Goal: Use online tool/utility: Utilize a website feature to perform a specific function

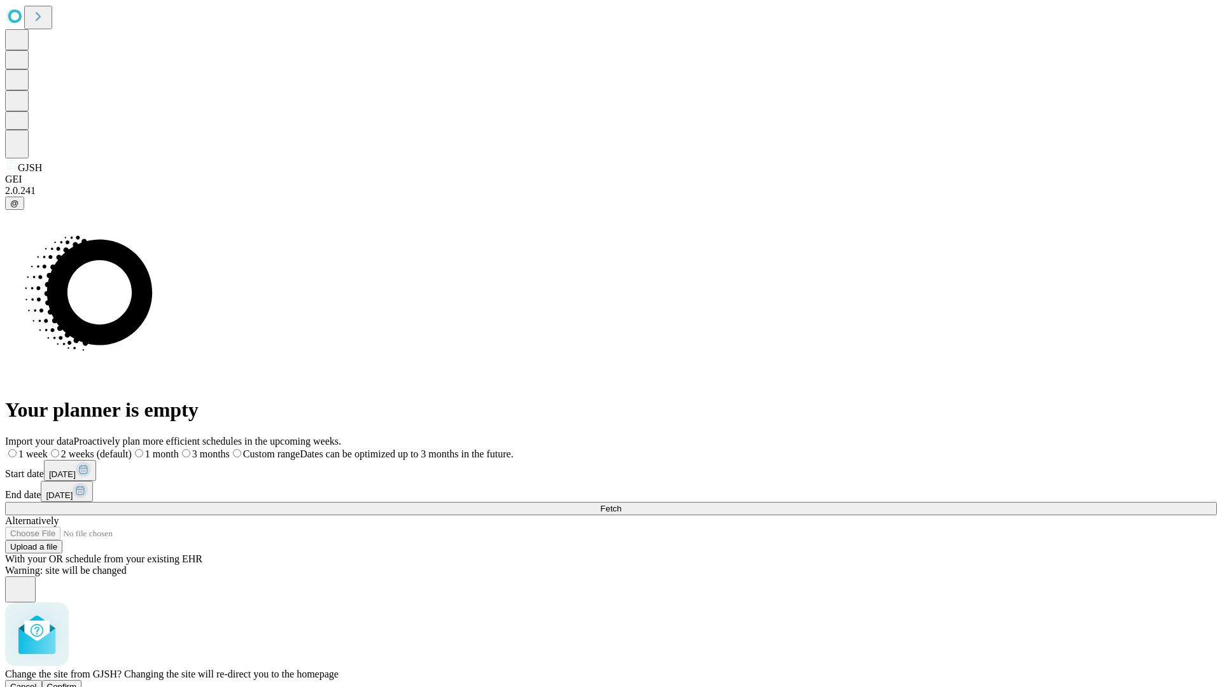
click at [77, 682] on span "Confirm" at bounding box center [62, 687] width 30 height 10
click at [39, 449] on label "1 week" at bounding box center [22, 454] width 34 height 11
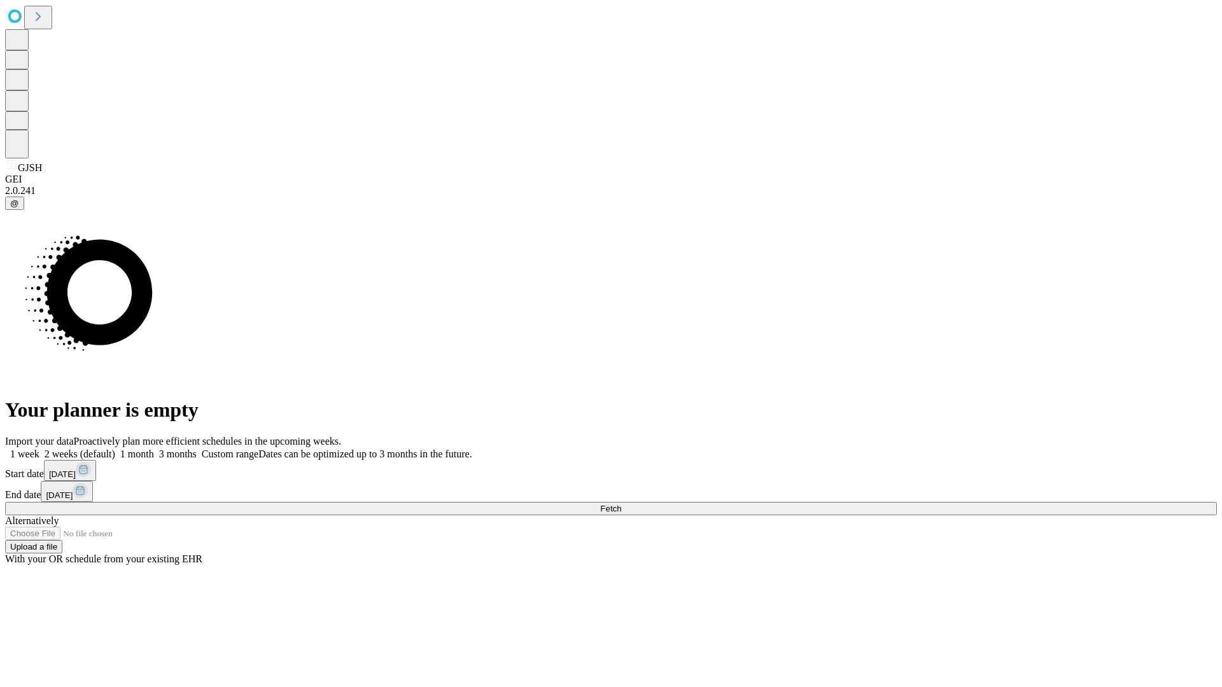
click at [621, 504] on span "Fetch" at bounding box center [610, 509] width 21 height 10
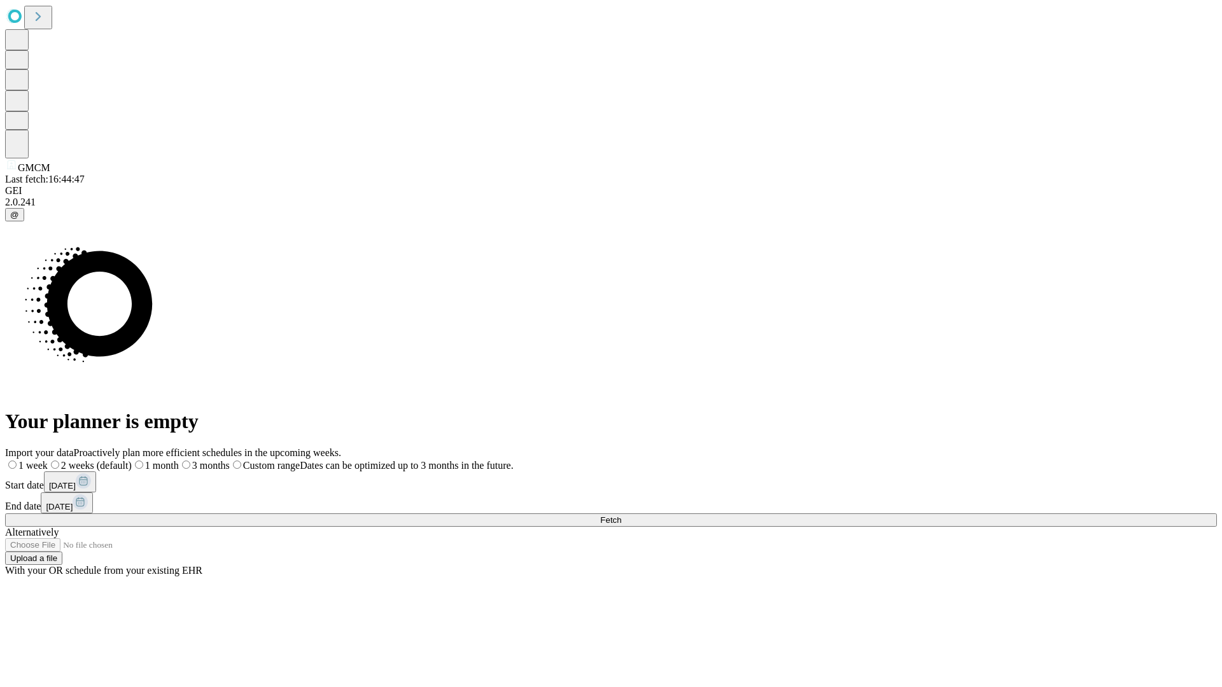
click at [48, 460] on label "1 week" at bounding box center [26, 465] width 43 height 11
click at [621, 516] on span "Fetch" at bounding box center [610, 521] width 21 height 10
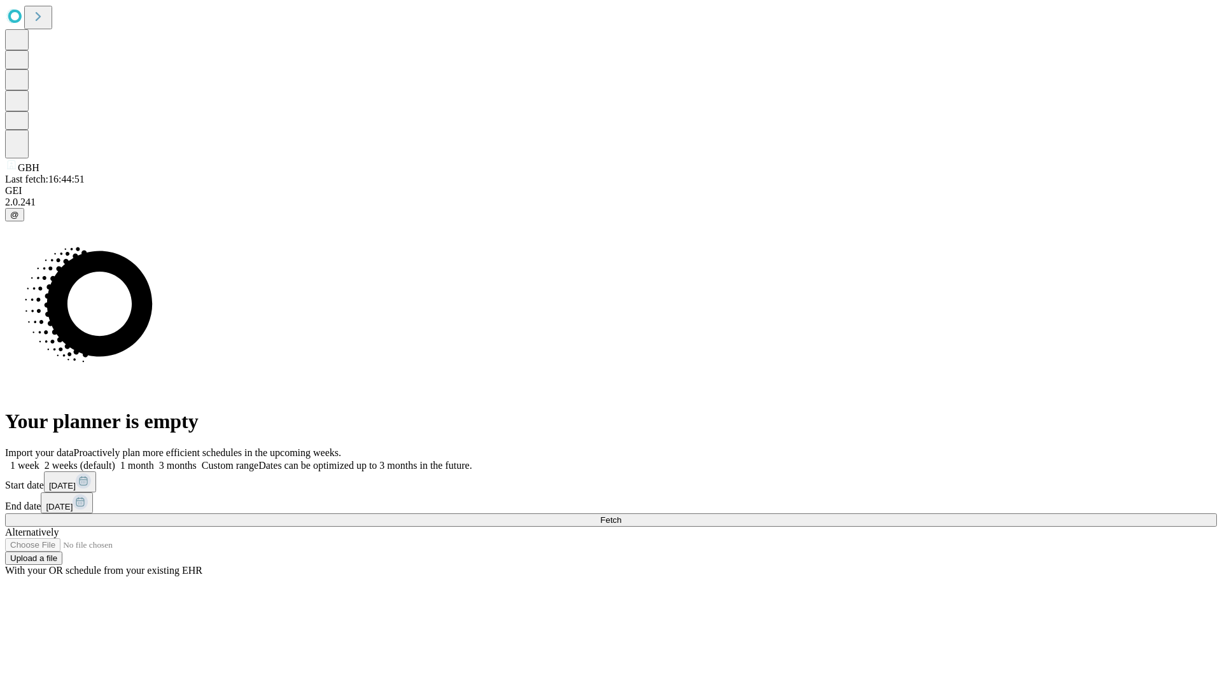
click at [39, 460] on label "1 week" at bounding box center [22, 465] width 34 height 11
click at [621, 516] on span "Fetch" at bounding box center [610, 521] width 21 height 10
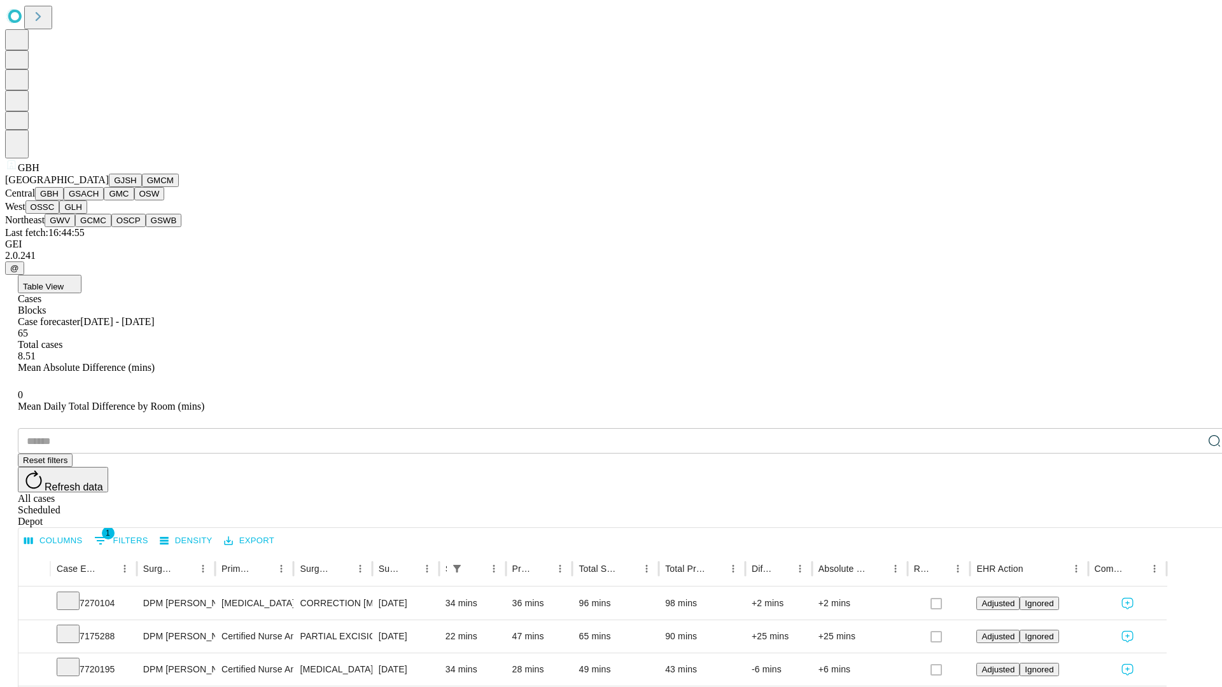
click at [99, 201] on button "GSACH" at bounding box center [84, 193] width 40 height 13
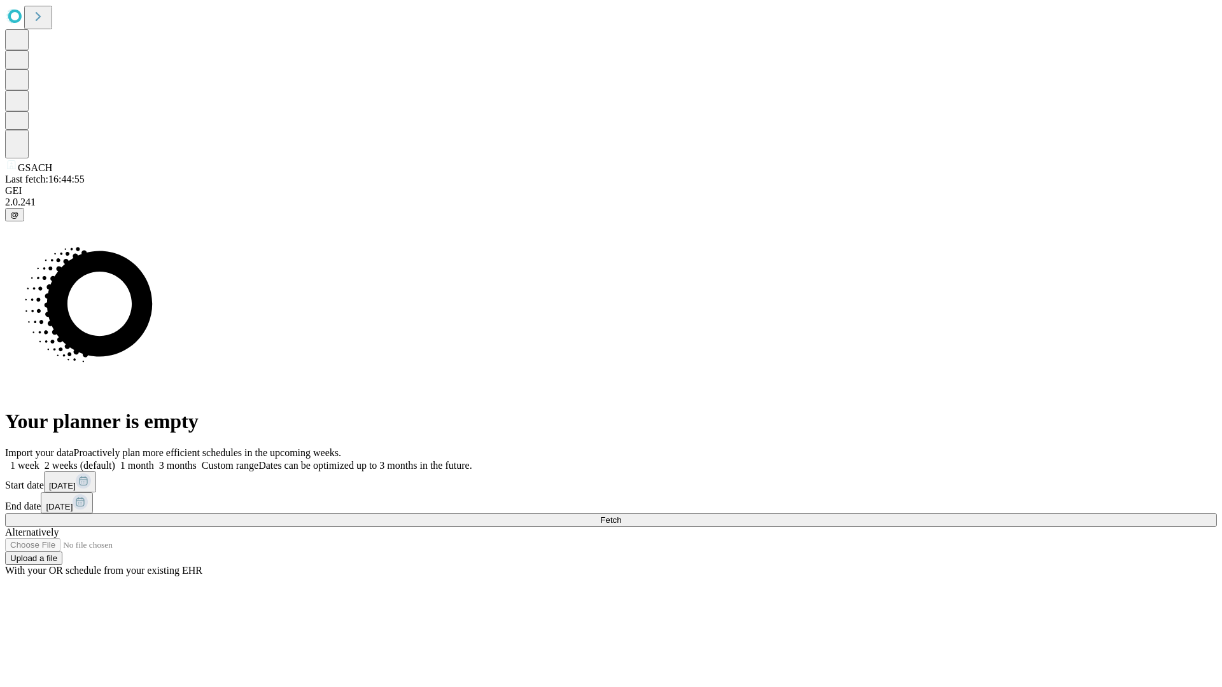
click at [621, 516] on span "Fetch" at bounding box center [610, 521] width 21 height 10
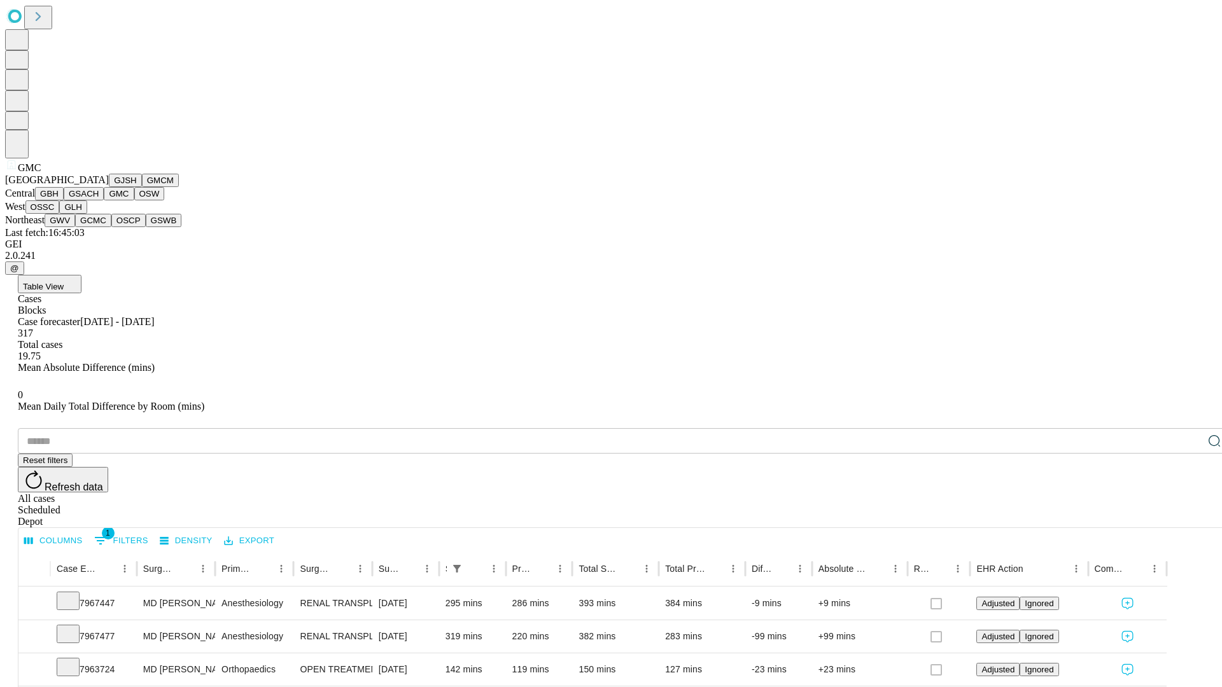
click at [134, 201] on button "OSW" at bounding box center [149, 193] width 31 height 13
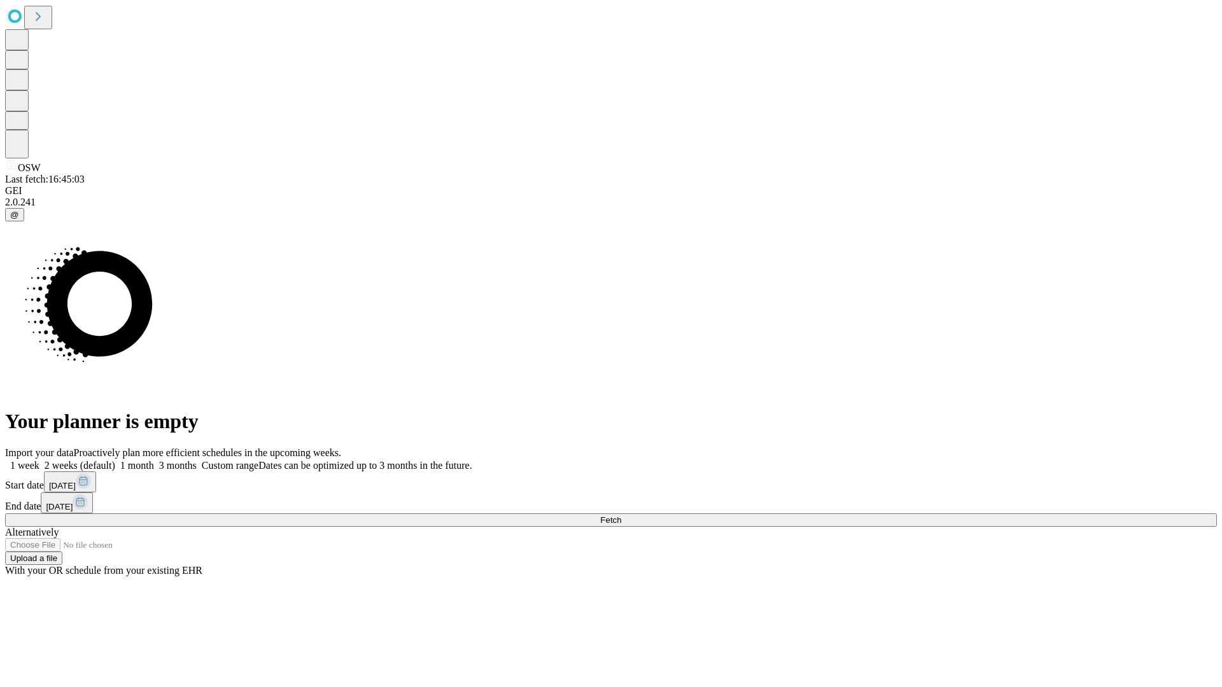
click at [39, 460] on label "1 week" at bounding box center [22, 465] width 34 height 11
click at [621, 516] on span "Fetch" at bounding box center [610, 521] width 21 height 10
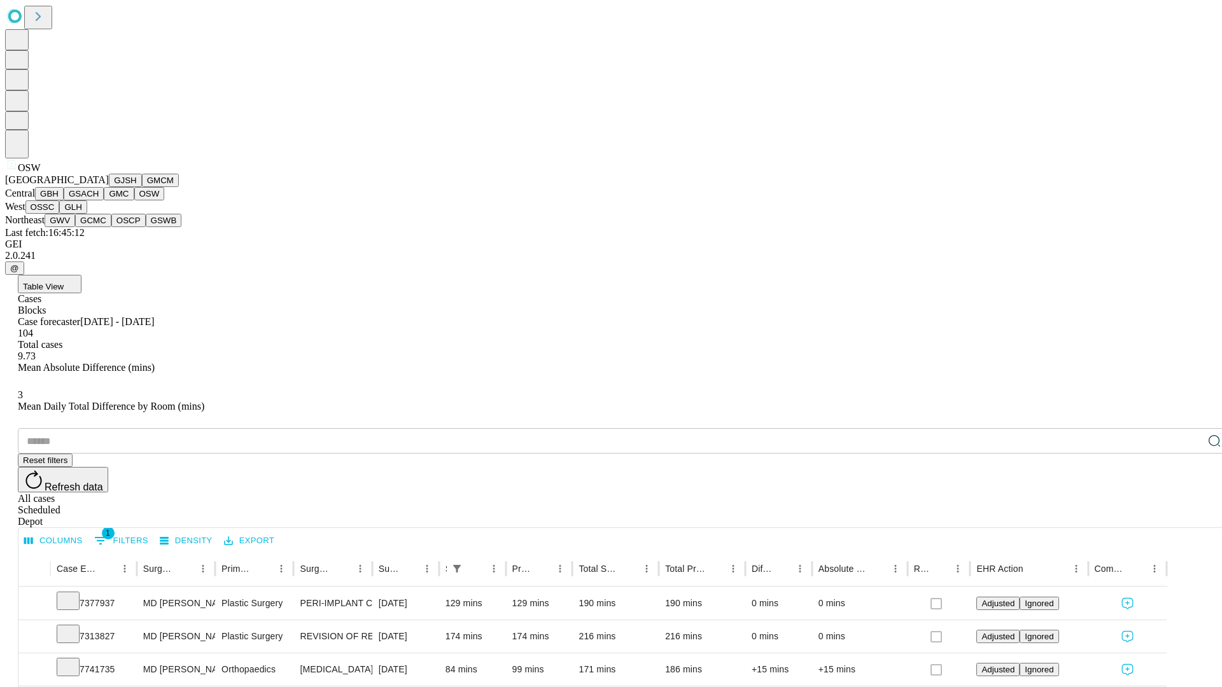
click at [60, 214] on button "OSSC" at bounding box center [42, 207] width 34 height 13
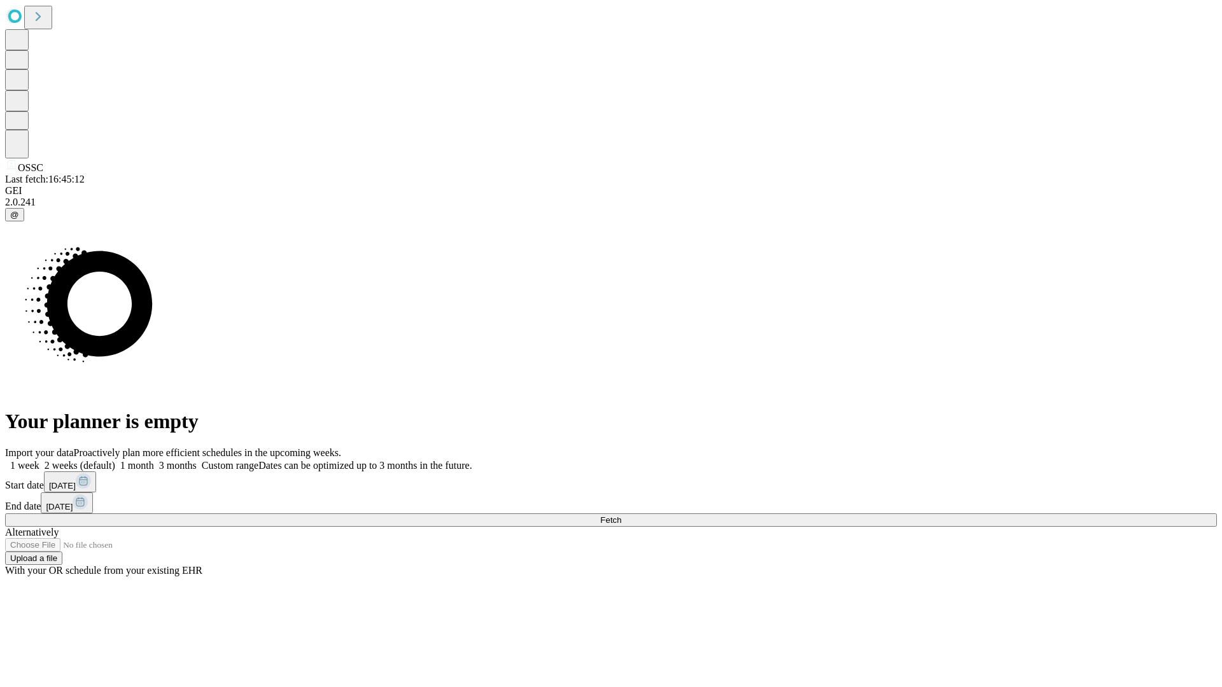
click at [39, 460] on label "1 week" at bounding box center [22, 465] width 34 height 11
click at [621, 516] on span "Fetch" at bounding box center [610, 521] width 21 height 10
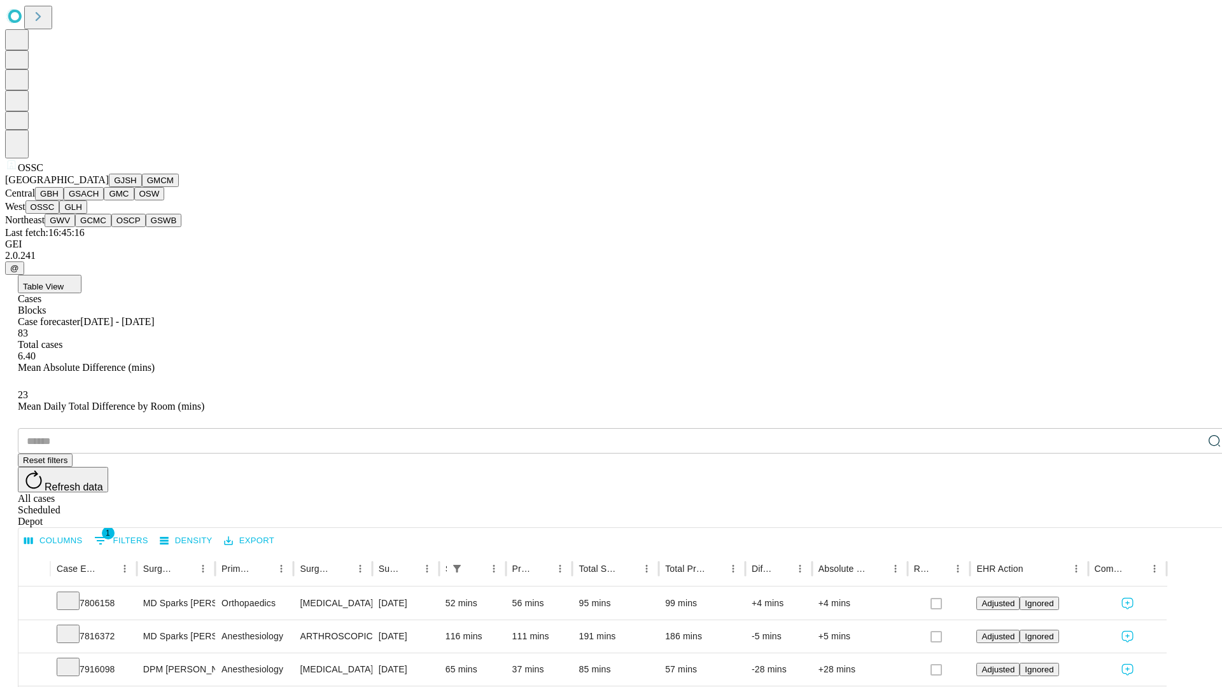
click at [87, 214] on button "GLH" at bounding box center [72, 207] width 27 height 13
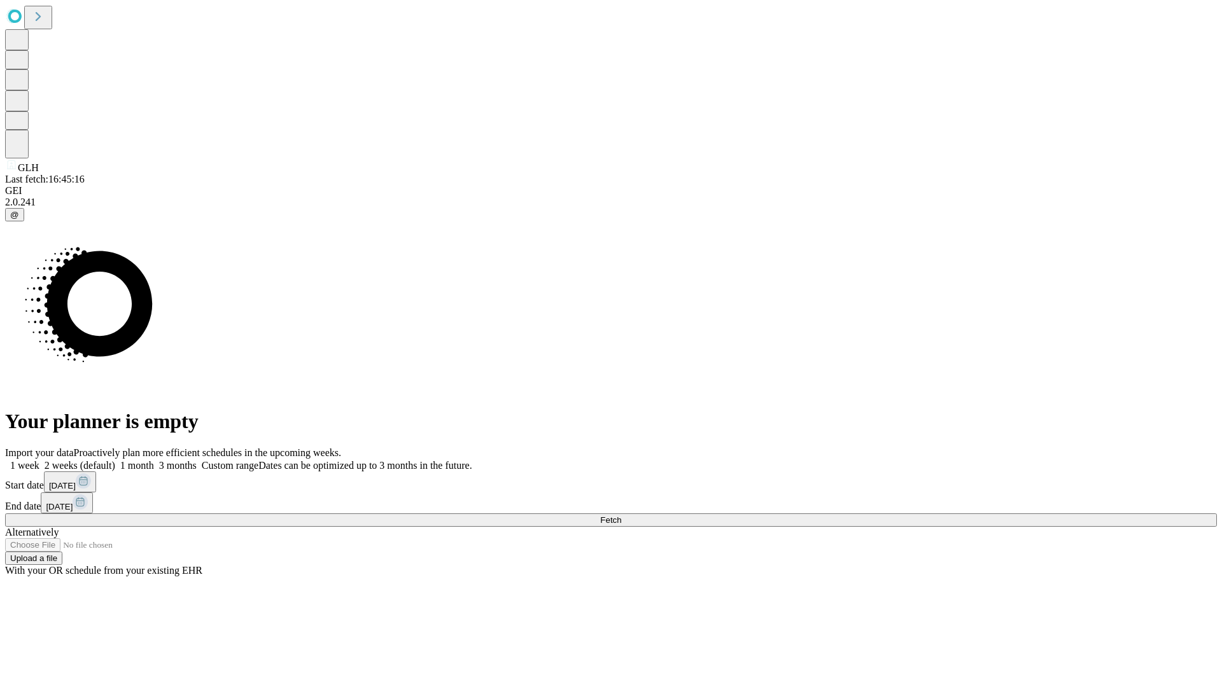
click at [39, 460] on label "1 week" at bounding box center [22, 465] width 34 height 11
click at [621, 516] on span "Fetch" at bounding box center [610, 521] width 21 height 10
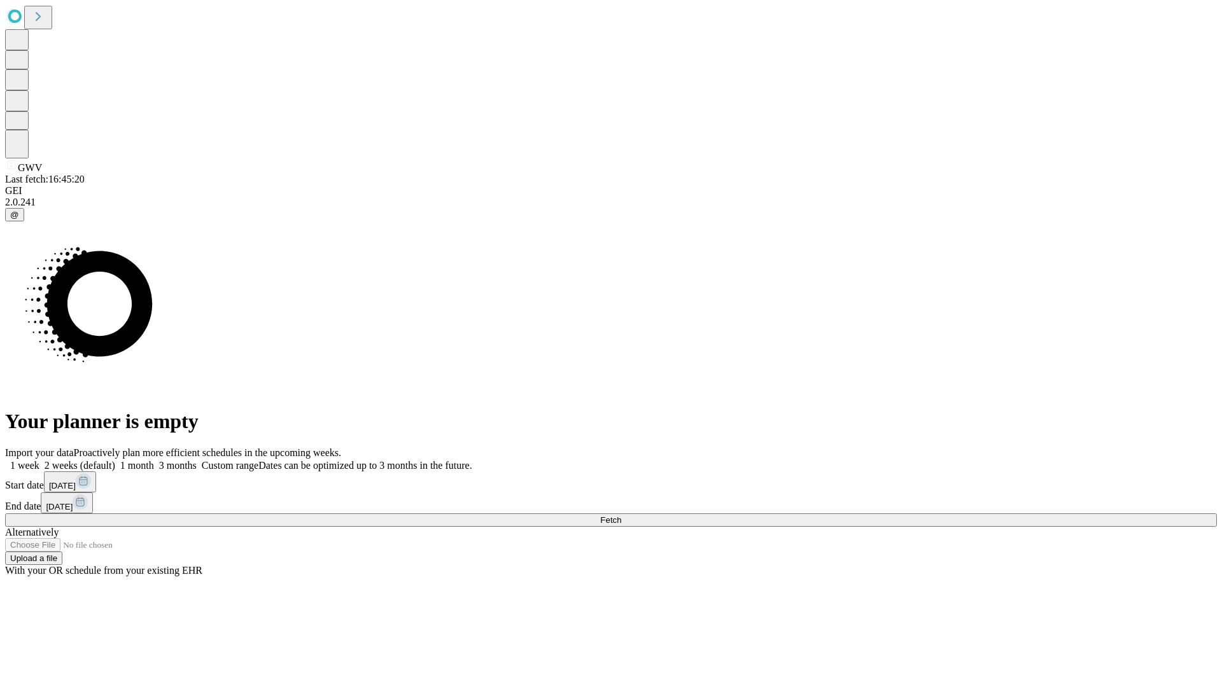
click at [39, 460] on label "1 week" at bounding box center [22, 465] width 34 height 11
click at [621, 516] on span "Fetch" at bounding box center [610, 521] width 21 height 10
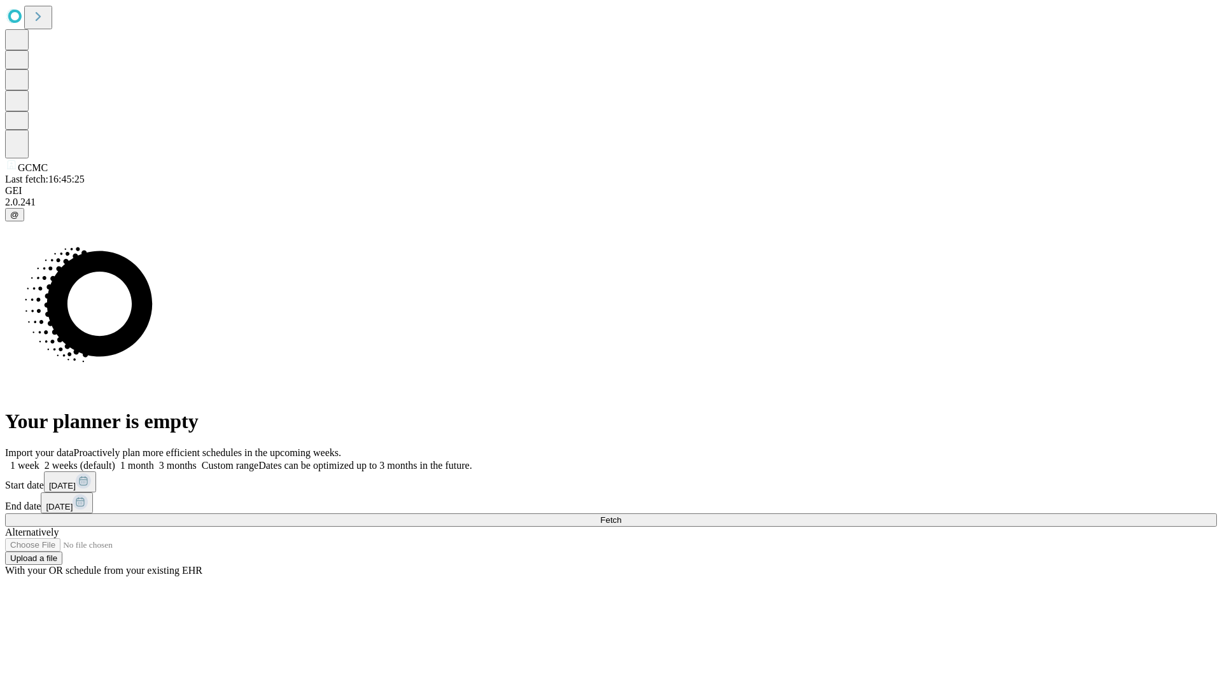
click at [39, 460] on label "1 week" at bounding box center [22, 465] width 34 height 11
click at [621, 516] on span "Fetch" at bounding box center [610, 521] width 21 height 10
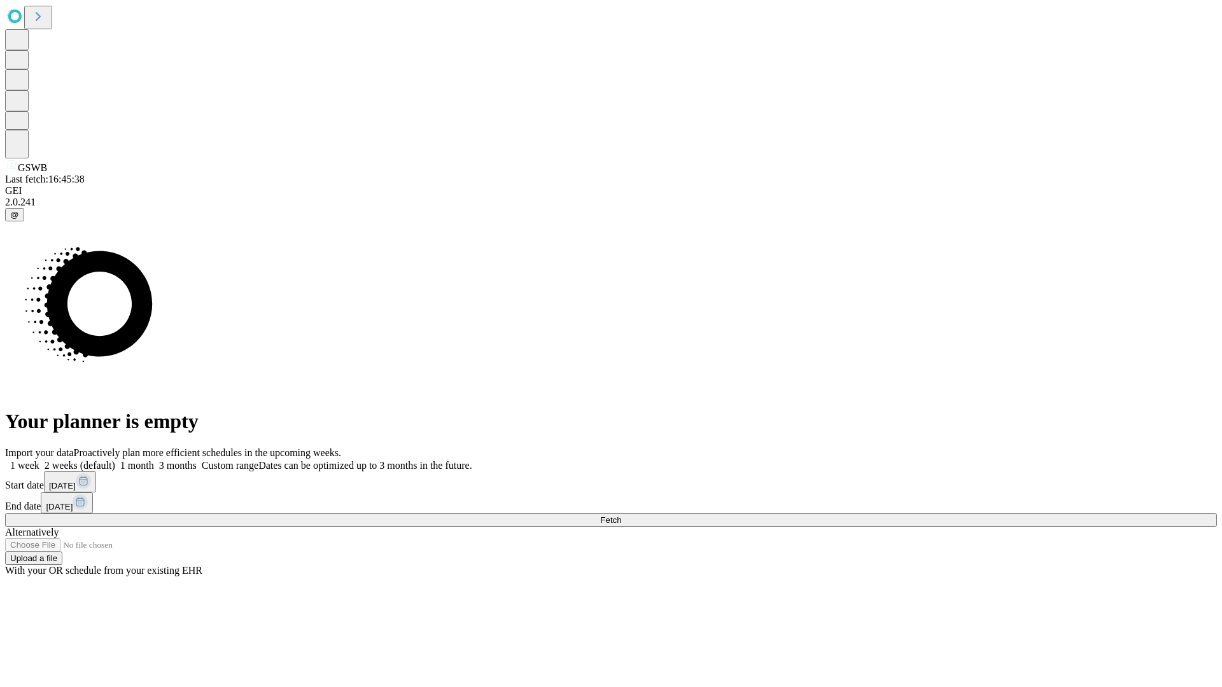
click at [39, 460] on label "1 week" at bounding box center [22, 465] width 34 height 11
click at [621, 516] on span "Fetch" at bounding box center [610, 521] width 21 height 10
